Goal: Information Seeking & Learning: Learn about a topic

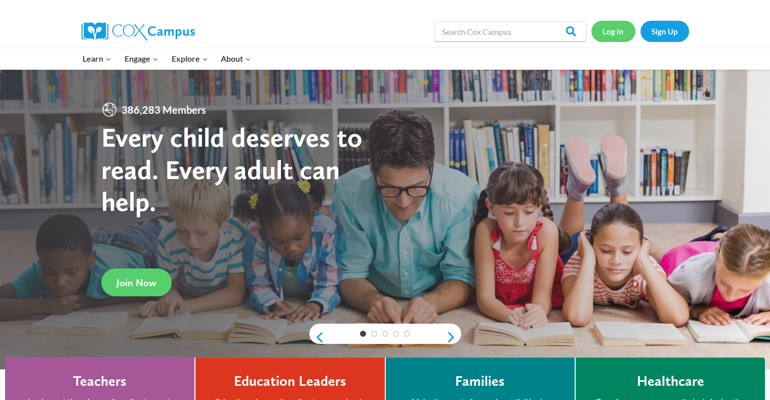
click at [607, 32] on link "Log In" at bounding box center [613, 31] width 44 height 21
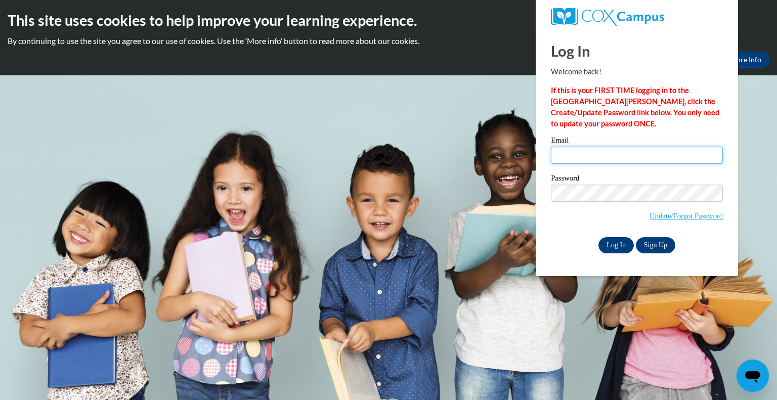
type input "pongratz.mar@bristol.k12.wi.us"
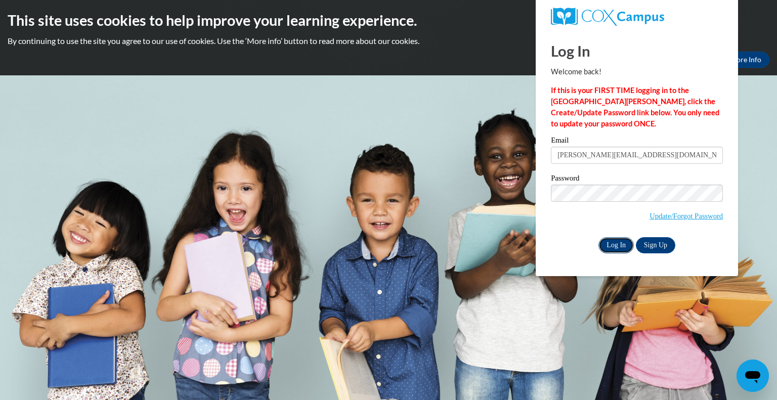
click at [609, 244] on input "Log In" at bounding box center [616, 245] width 35 height 16
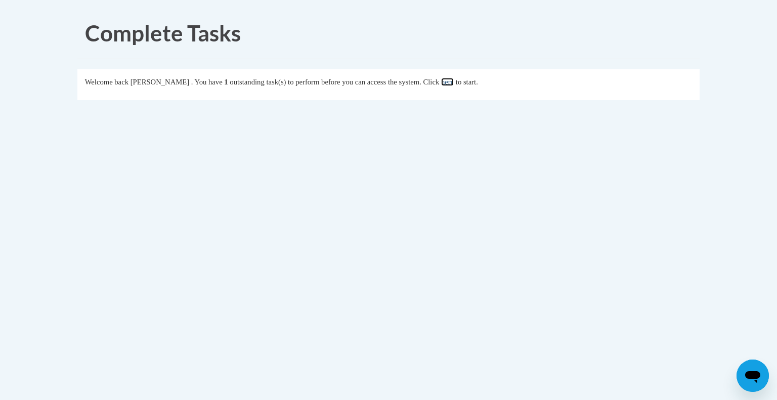
click at [454, 85] on link "here" at bounding box center [447, 82] width 13 height 8
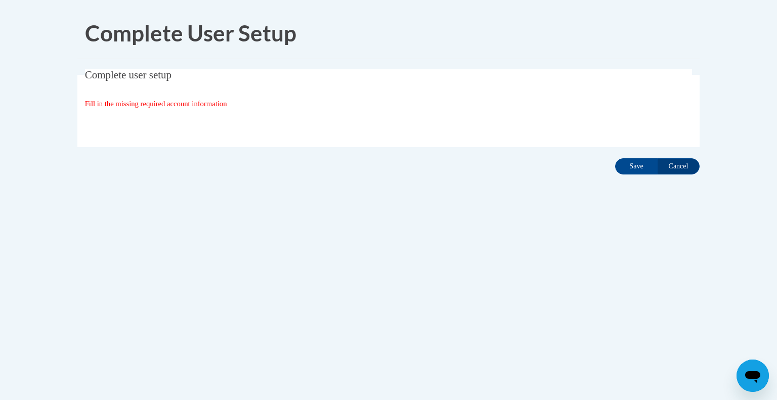
click at [140, 104] on span "Fill in the missing required account information" at bounding box center [156, 104] width 142 height 8
click at [142, 69] on span "Complete user setup" at bounding box center [128, 75] width 87 height 12
click at [181, 103] on span "Fill in the missing required account information" at bounding box center [156, 104] width 142 height 8
click at [632, 163] on input "Save" at bounding box center [636, 166] width 43 height 16
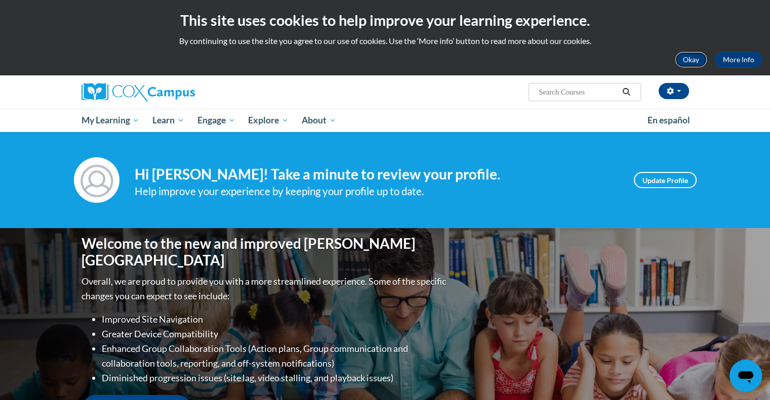
click at [694, 59] on button "Okay" at bounding box center [691, 60] width 32 height 16
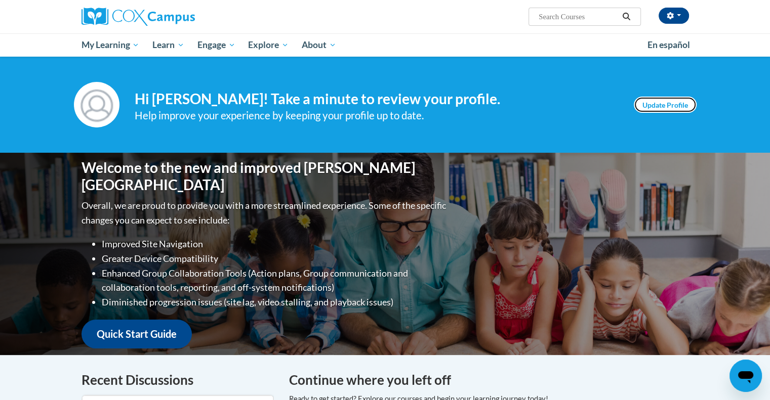
click at [662, 105] on link "Update Profile" at bounding box center [665, 105] width 63 height 16
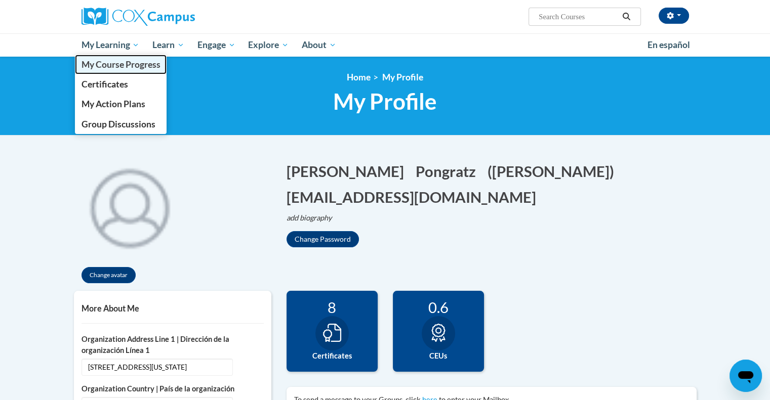
click at [123, 66] on span "My Course Progress" at bounding box center [120, 64] width 79 height 11
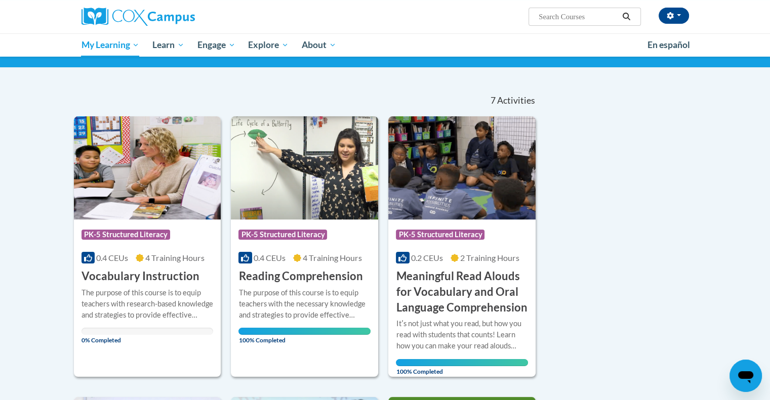
scroll to position [63, 0]
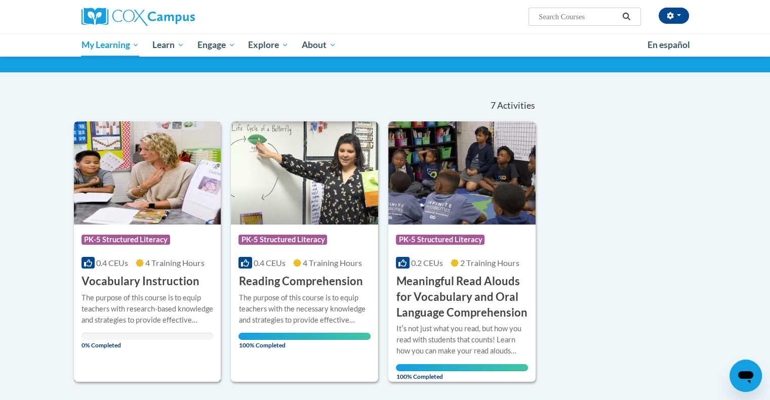
click at [162, 159] on img at bounding box center [147, 172] width 147 height 103
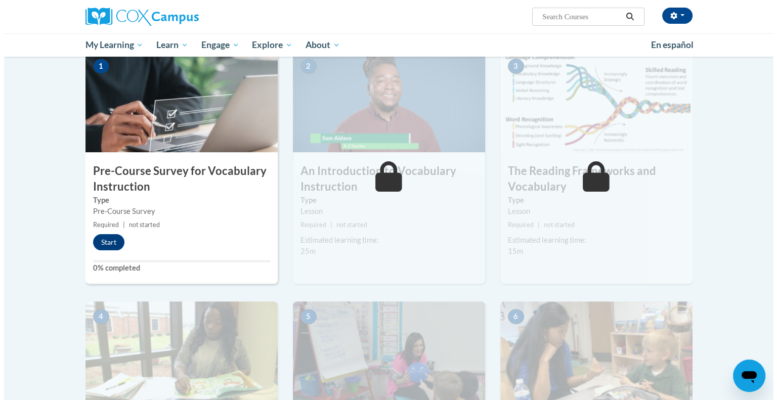
scroll to position [219, 0]
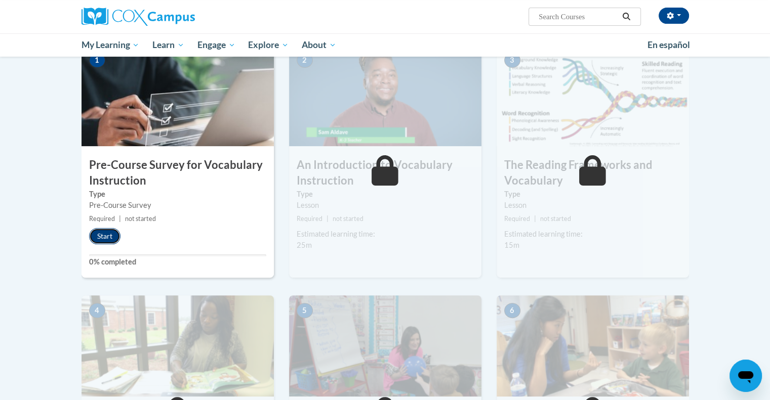
click at [103, 235] on button "Start" at bounding box center [104, 236] width 31 height 16
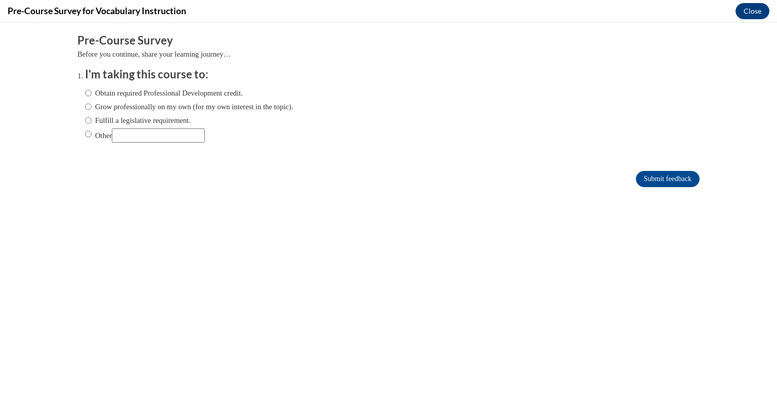
scroll to position [0, 0]
click at [85, 91] on input "Obtain required Professional Development credit." at bounding box center [88, 93] width 7 height 11
radio input "true"
click at [85, 119] on input "Fulfill a legislative requirement." at bounding box center [88, 120] width 7 height 11
radio input "true"
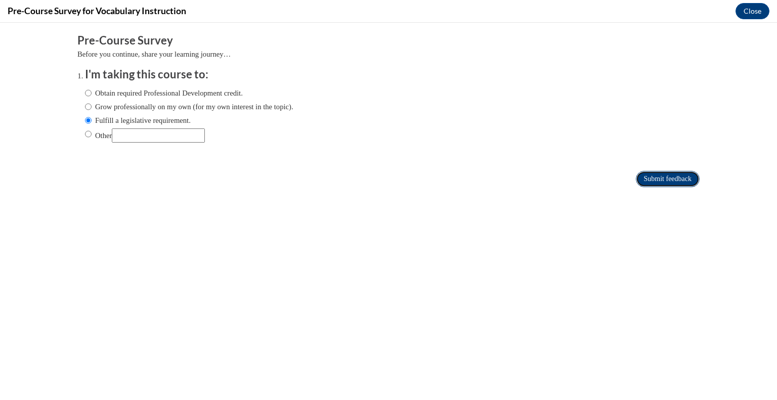
click at [644, 177] on input "Submit feedback" at bounding box center [668, 179] width 64 height 16
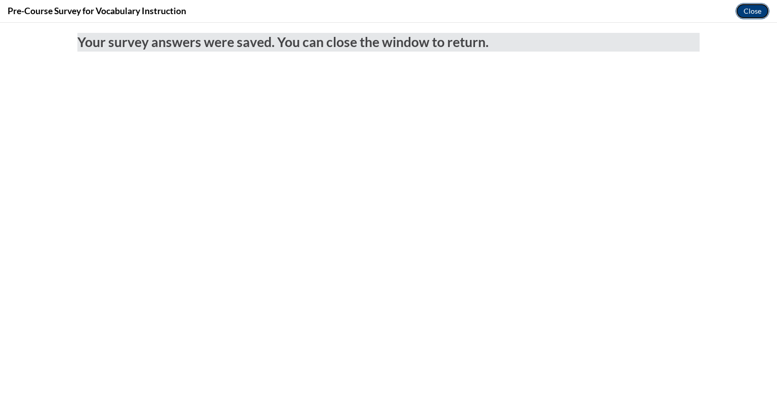
click at [749, 5] on button "Close" at bounding box center [753, 11] width 34 height 16
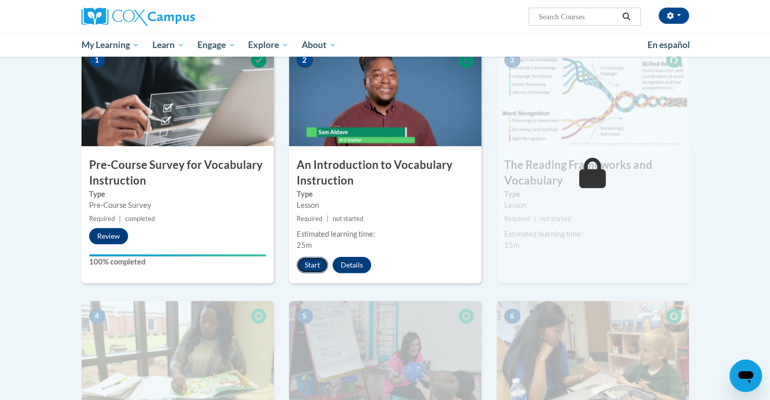
click at [307, 263] on button "Start" at bounding box center [312, 265] width 31 height 16
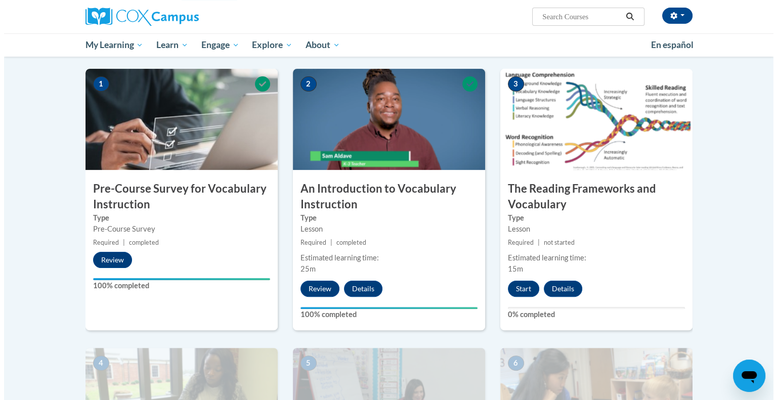
scroll to position [192, 0]
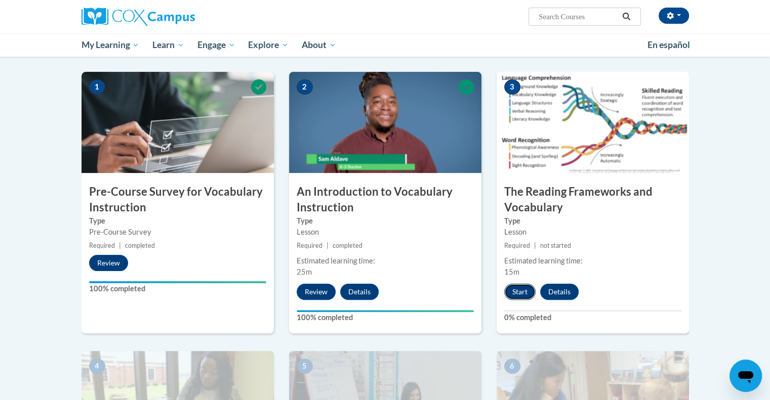
click at [516, 291] on button "Start" at bounding box center [519, 292] width 31 height 16
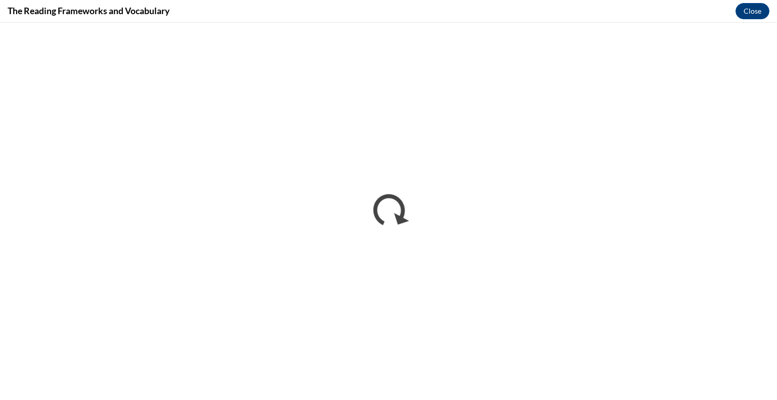
scroll to position [0, 0]
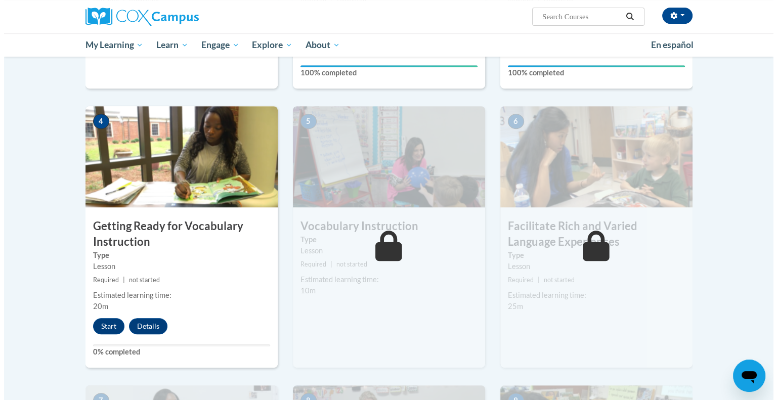
scroll to position [439, 0]
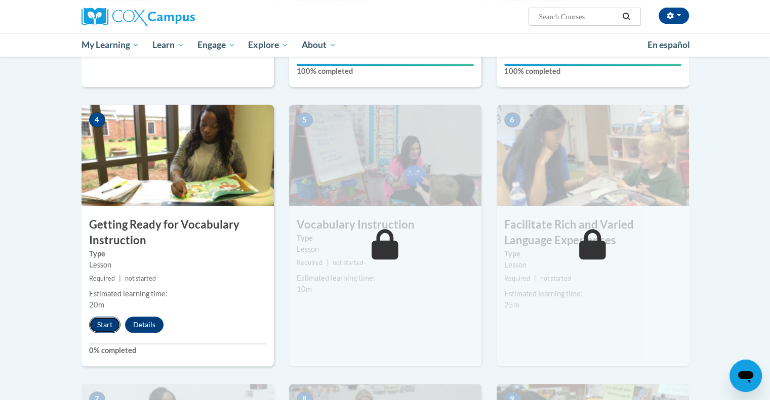
click at [107, 322] on button "Start" at bounding box center [104, 325] width 31 height 16
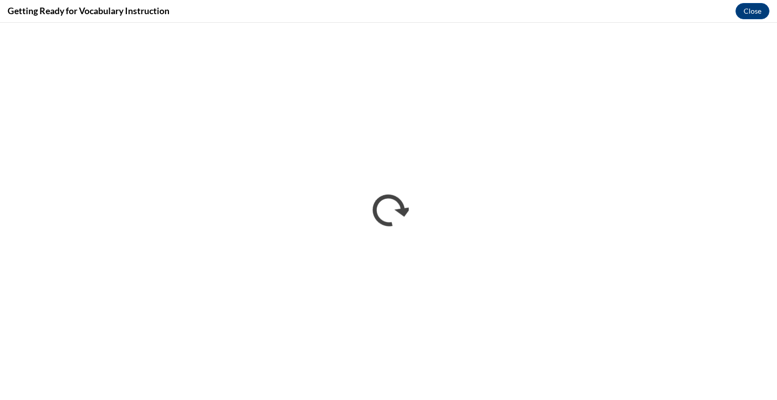
scroll to position [0, 0]
